Goal: Register for event/course: Register for event/course

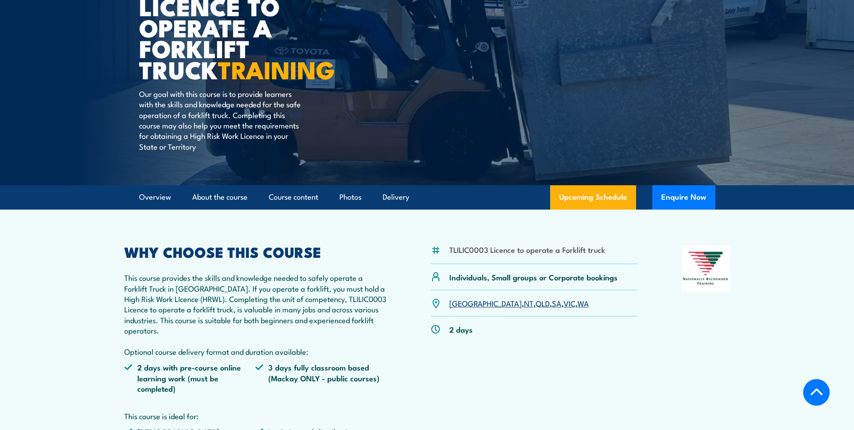
scroll to position [90, 0]
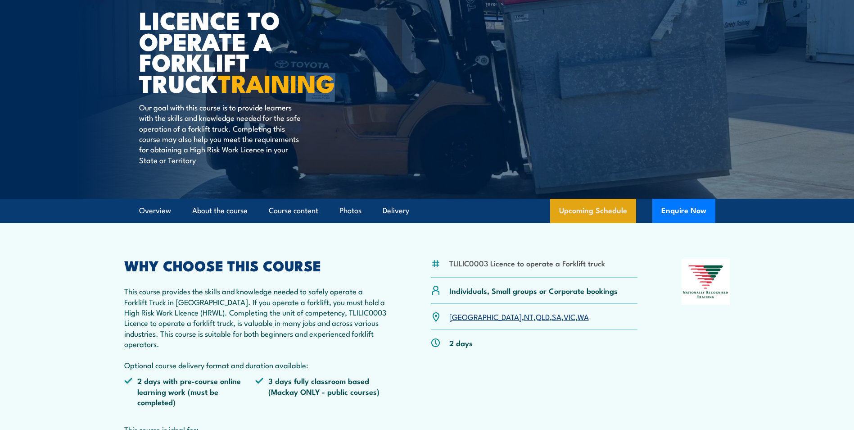
click at [581, 217] on link "Upcoming Schedule" at bounding box center [593, 211] width 86 height 24
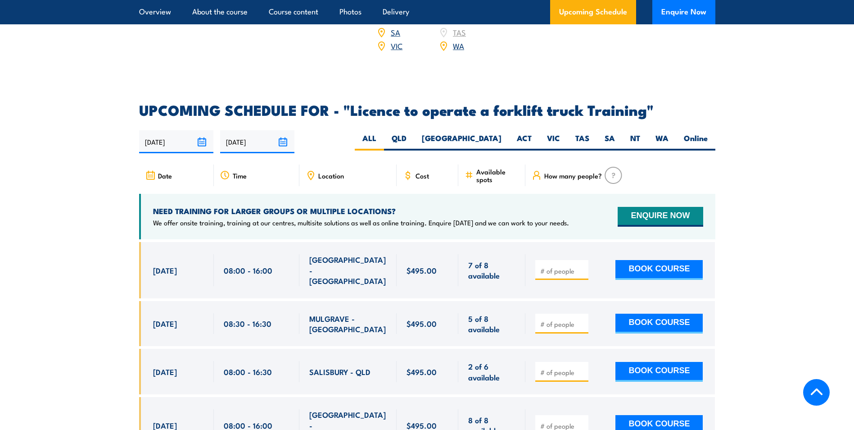
scroll to position [1417, 0]
click at [560, 133] on label "VIC" at bounding box center [553, 142] width 28 height 18
click at [560, 133] on input "VIC" at bounding box center [563, 136] width 6 height 6
radio input "true"
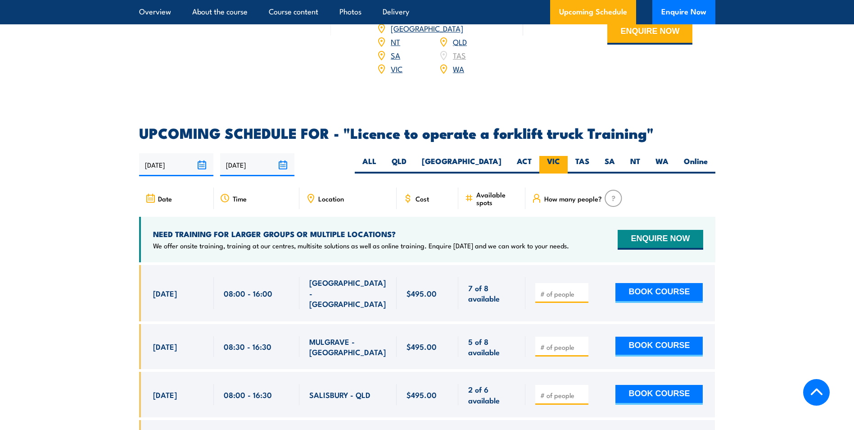
scroll to position [1372, 0]
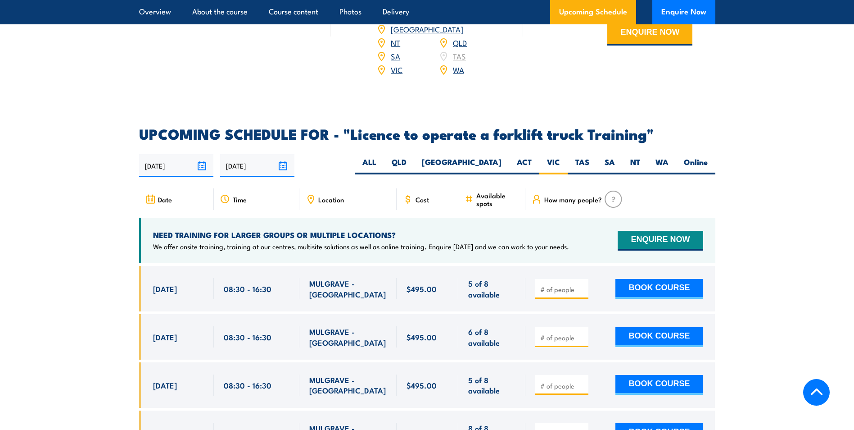
scroll to position [1372, 0]
